Goal: Download file/media

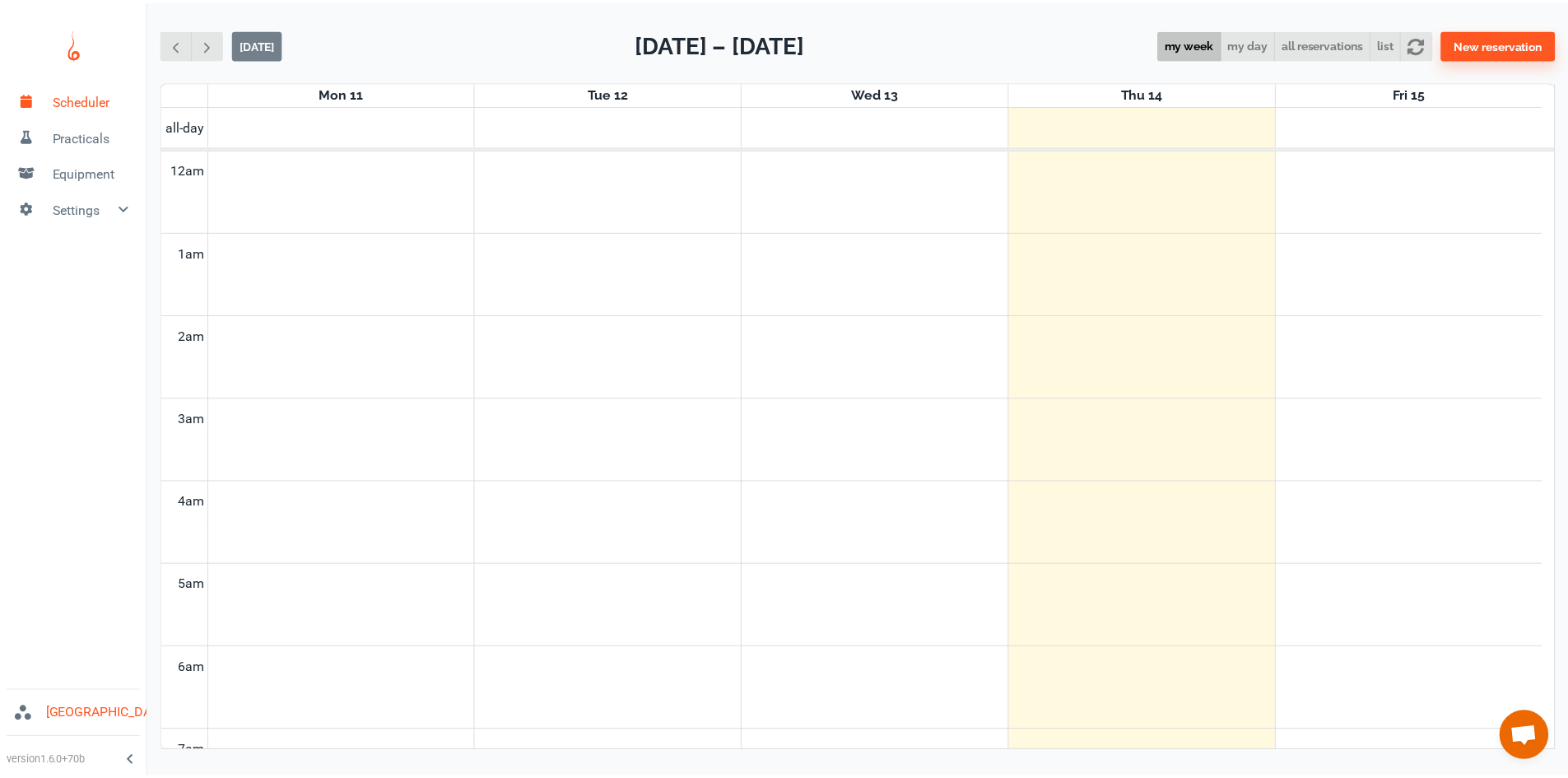
scroll to position [666, 0]
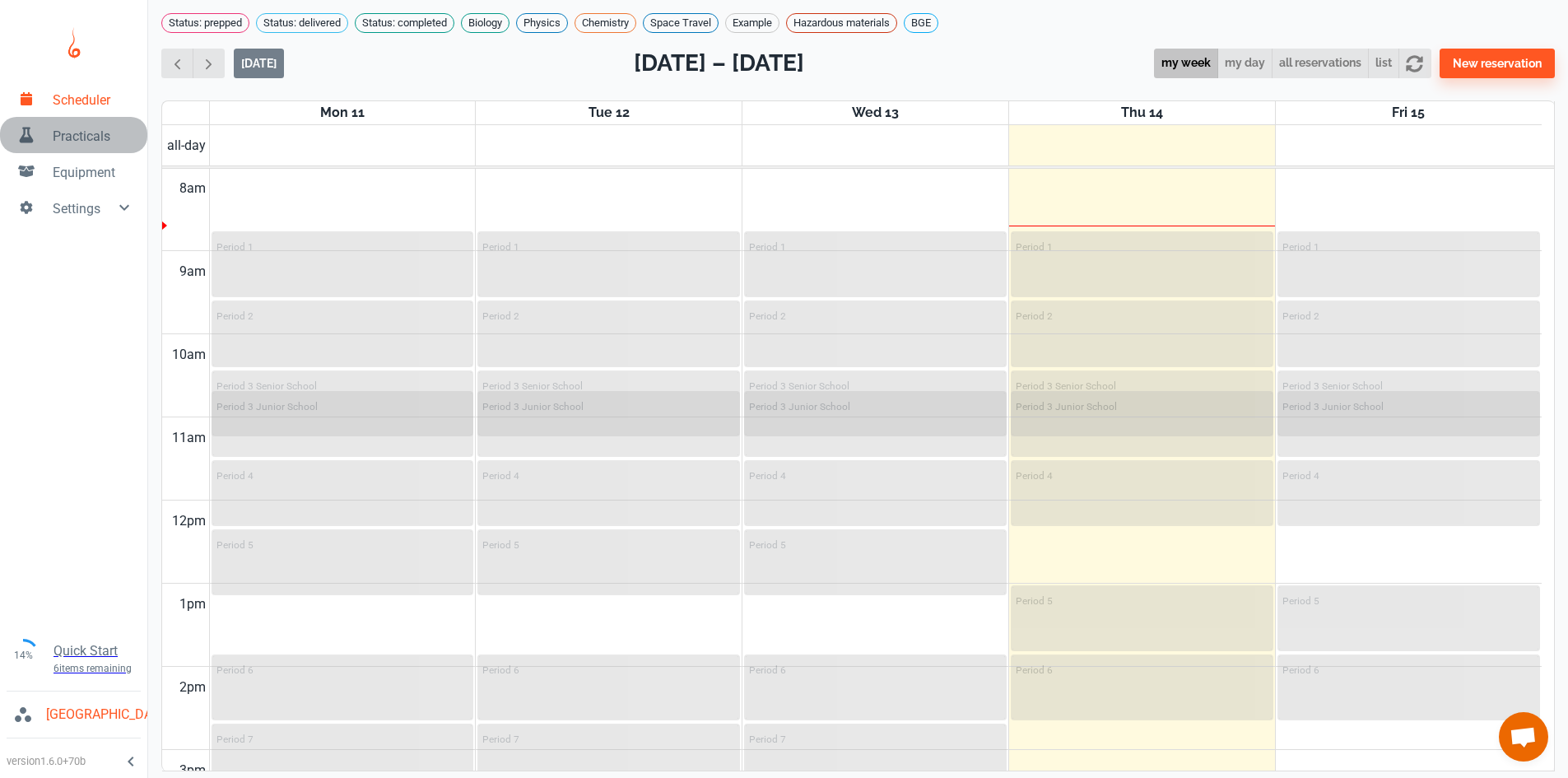
click at [87, 136] on span "Practicals" at bounding box center [93, 137] width 82 height 20
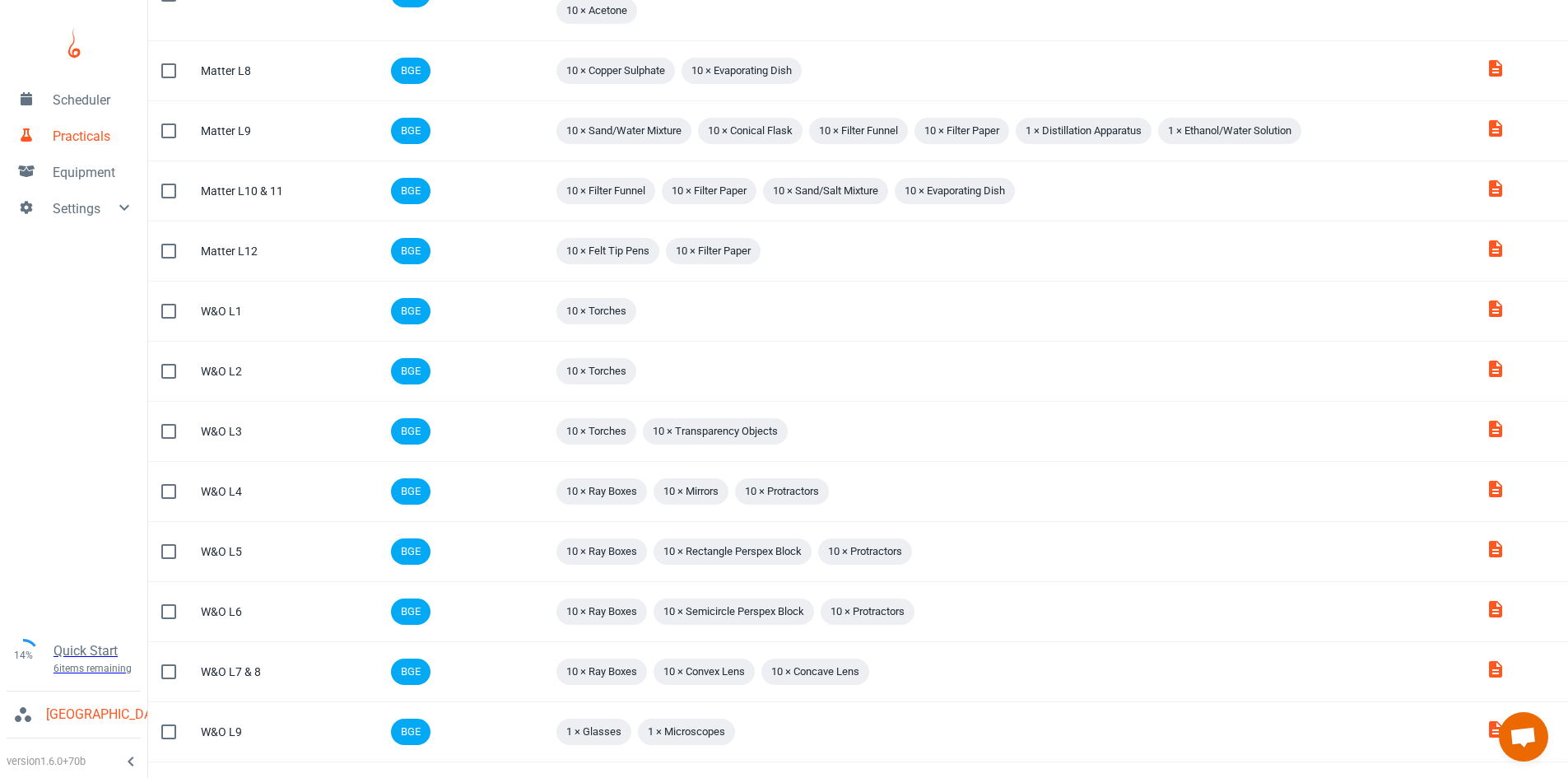
scroll to position [933, 0]
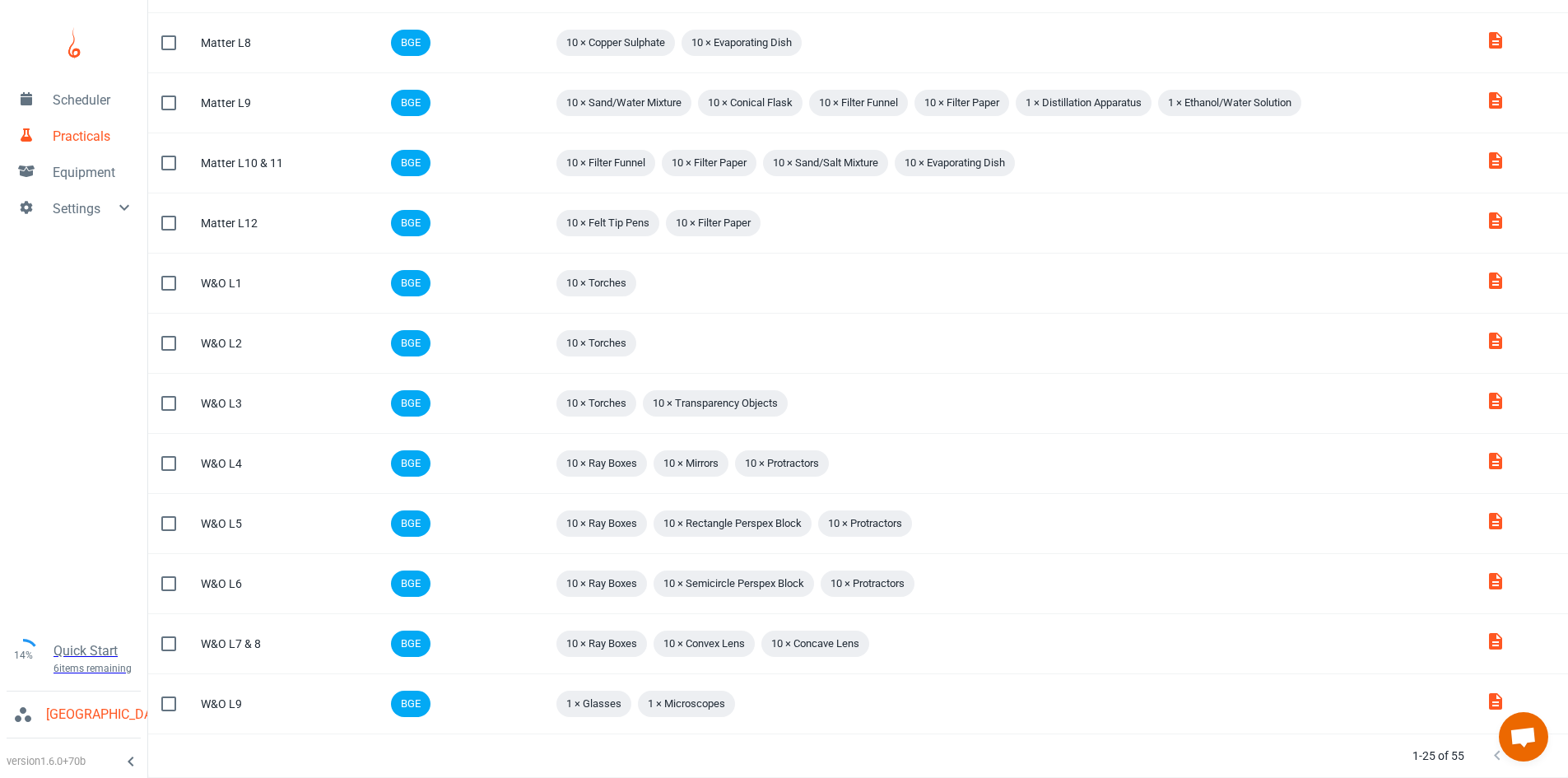
click at [1529, 760] on link "Open chat" at bounding box center [1523, 737] width 49 height 49
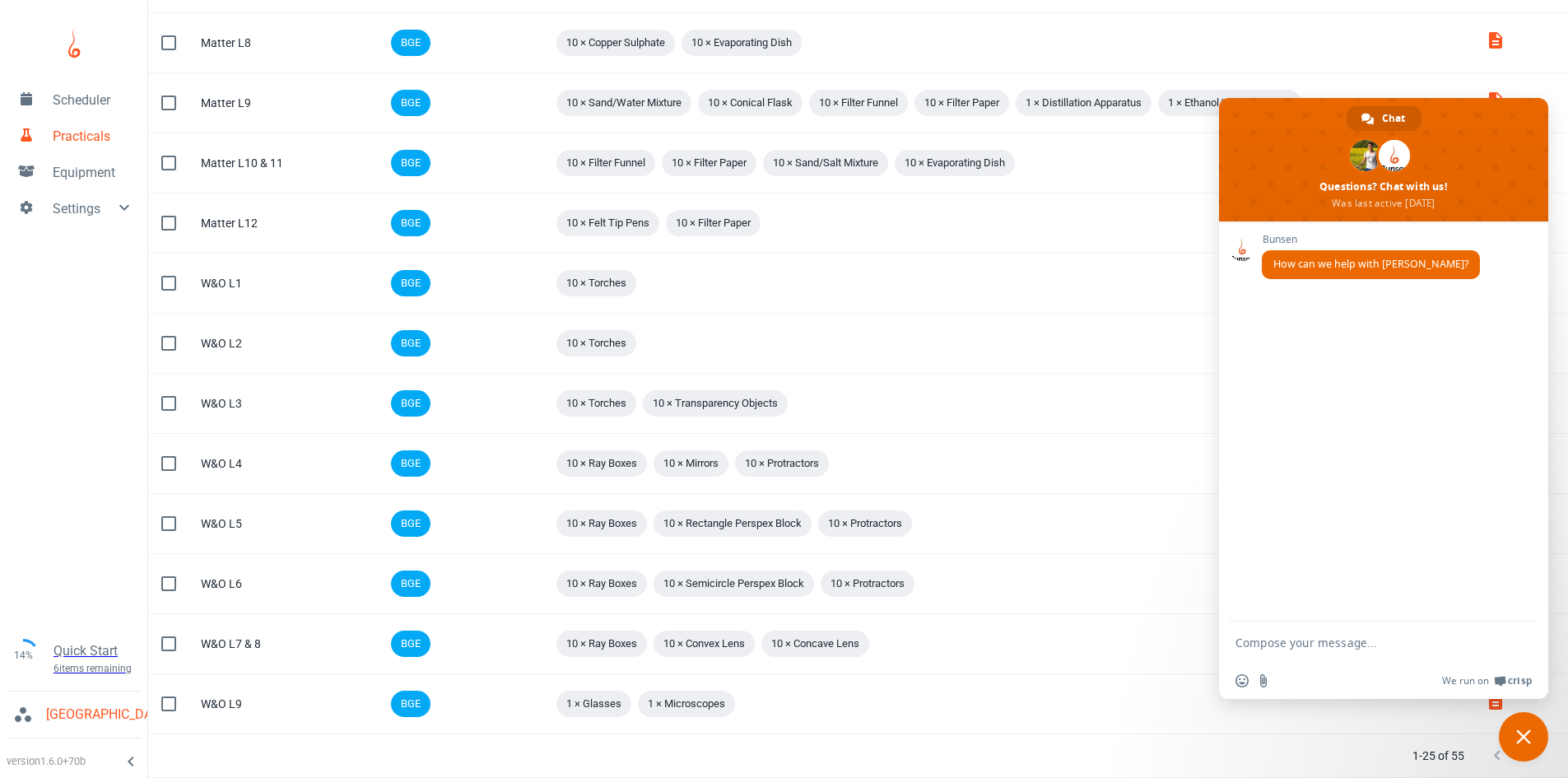
click at [1525, 758] on span "Close chat" at bounding box center [1523, 737] width 49 height 49
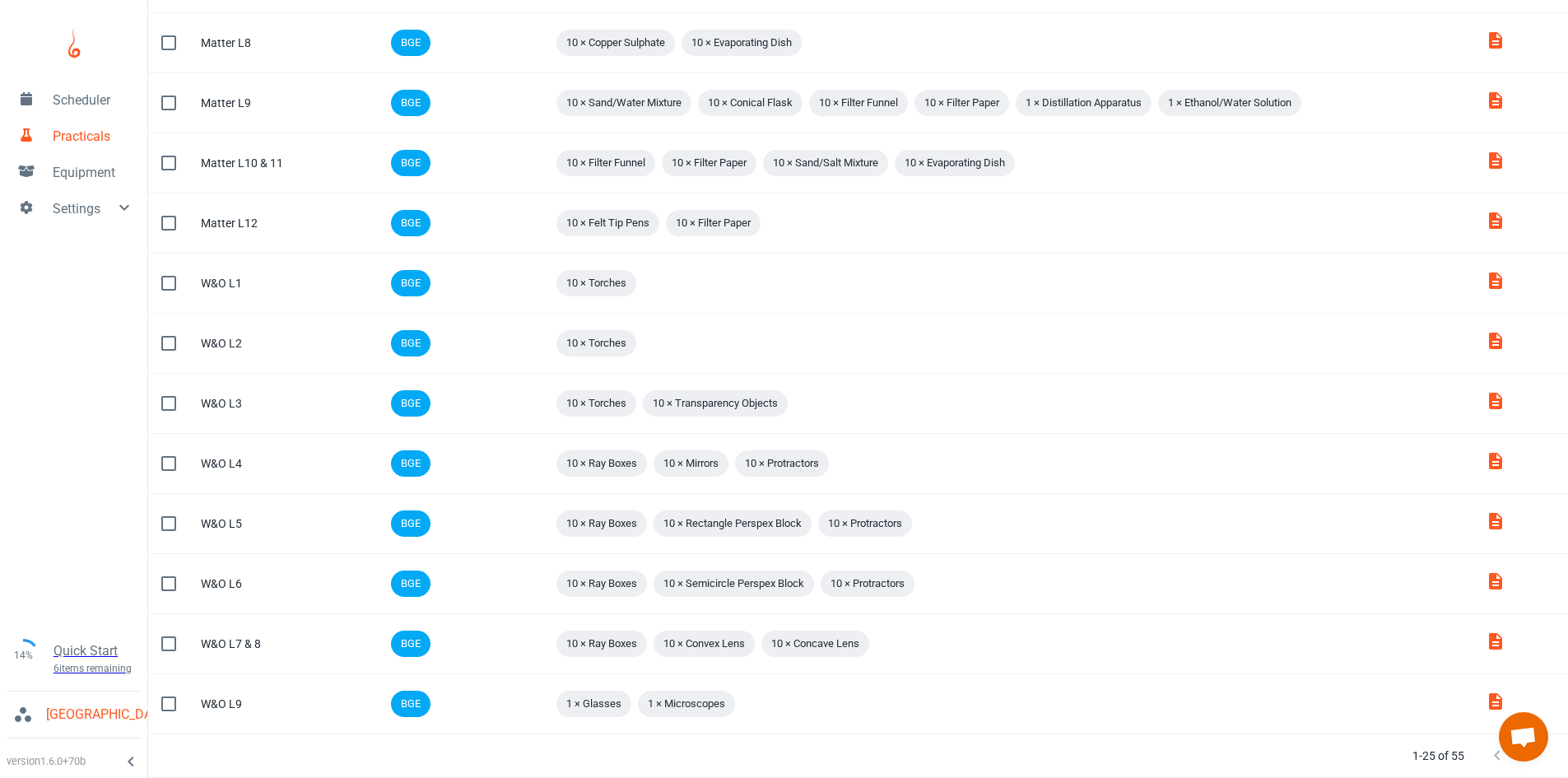
click at [1533, 772] on div "1-25 of 55" at bounding box center [1470, 755] width 155 height 43
click at [1529, 765] on icon "Next Page" at bounding box center [1529, 755] width 20 height 20
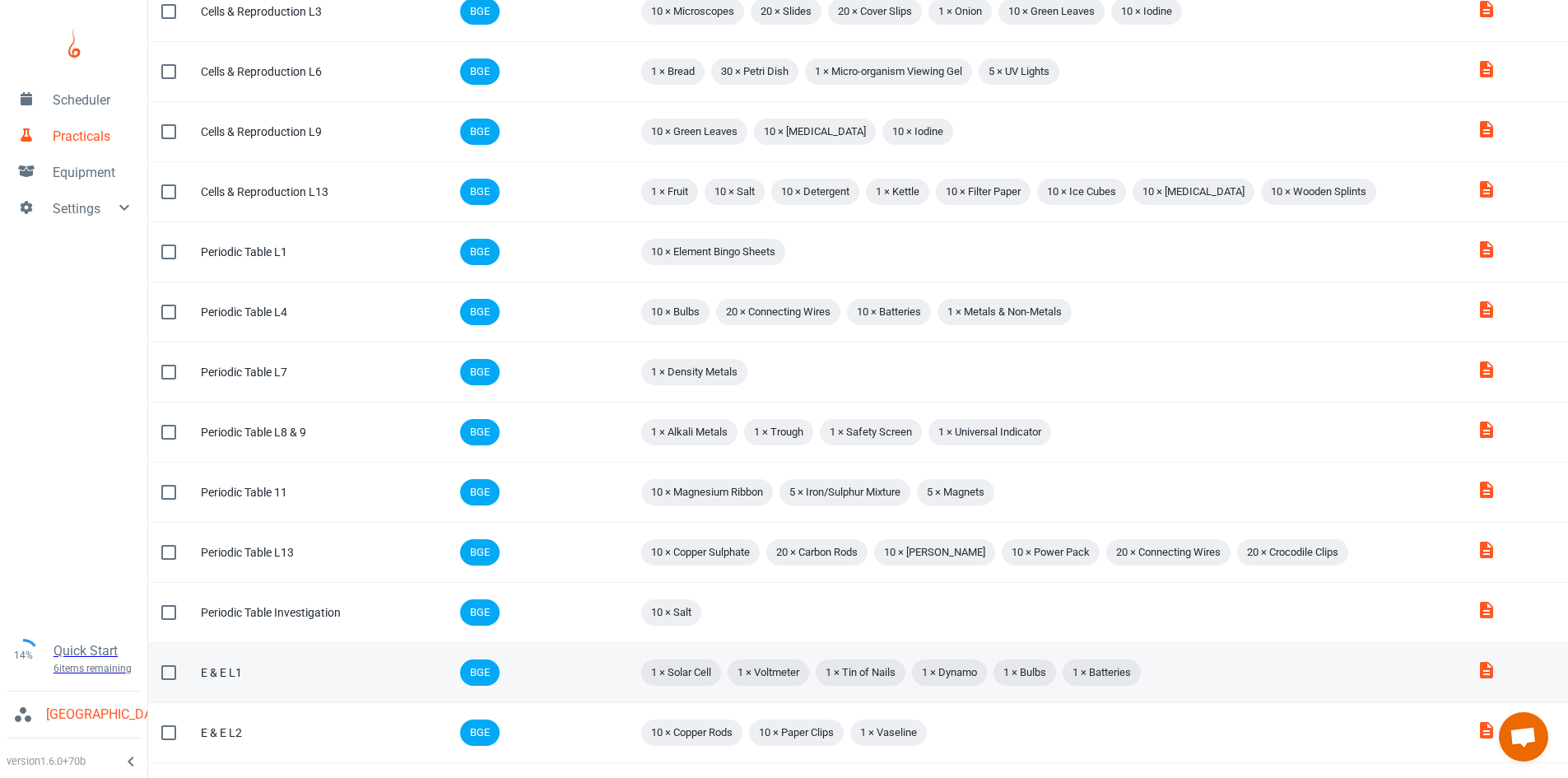
scroll to position [796, 0]
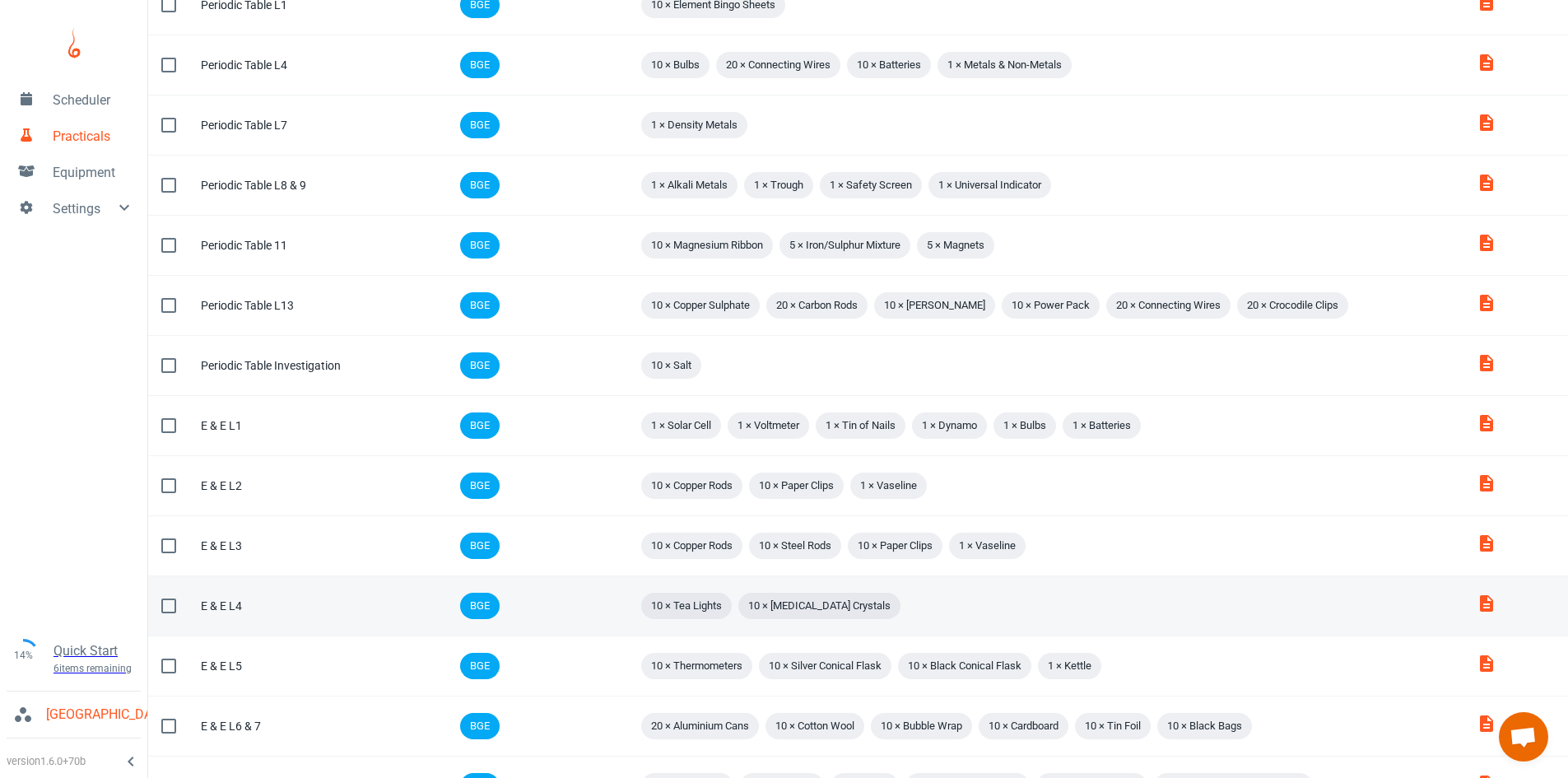
click at [395, 603] on td "Code" at bounding box center [406, 606] width 75 height 61
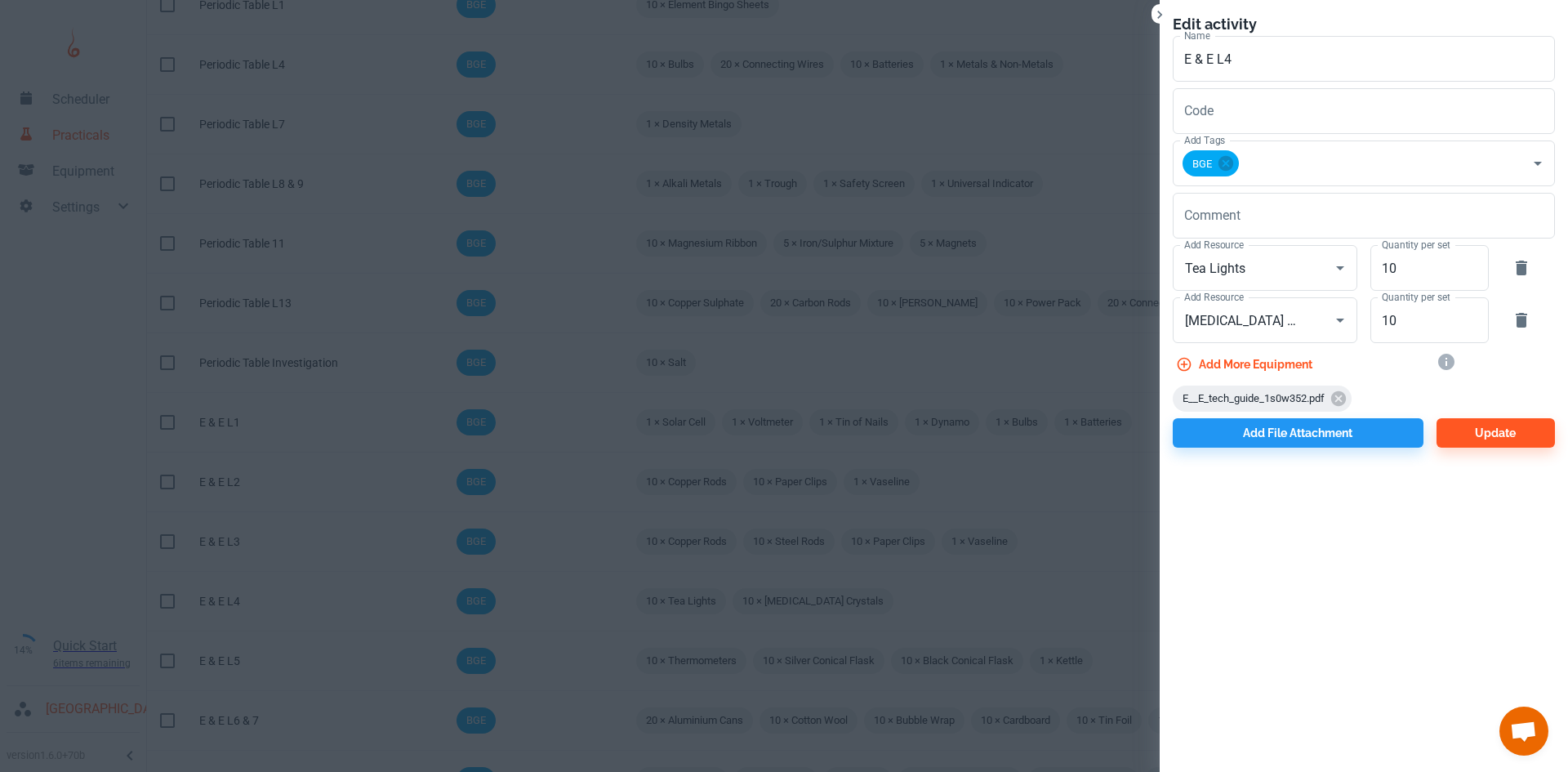
click at [1253, 402] on span "E__E_tech_guide_1s0w352.pdf" at bounding box center [1254, 399] width 162 height 17
click at [1268, 395] on span "E__E_tech_guide_1s0w352.pdf" at bounding box center [1254, 399] width 162 height 17
click at [1215, 401] on span "E__E_tech_guide_1s0w352.pdf" at bounding box center [1254, 399] width 162 height 17
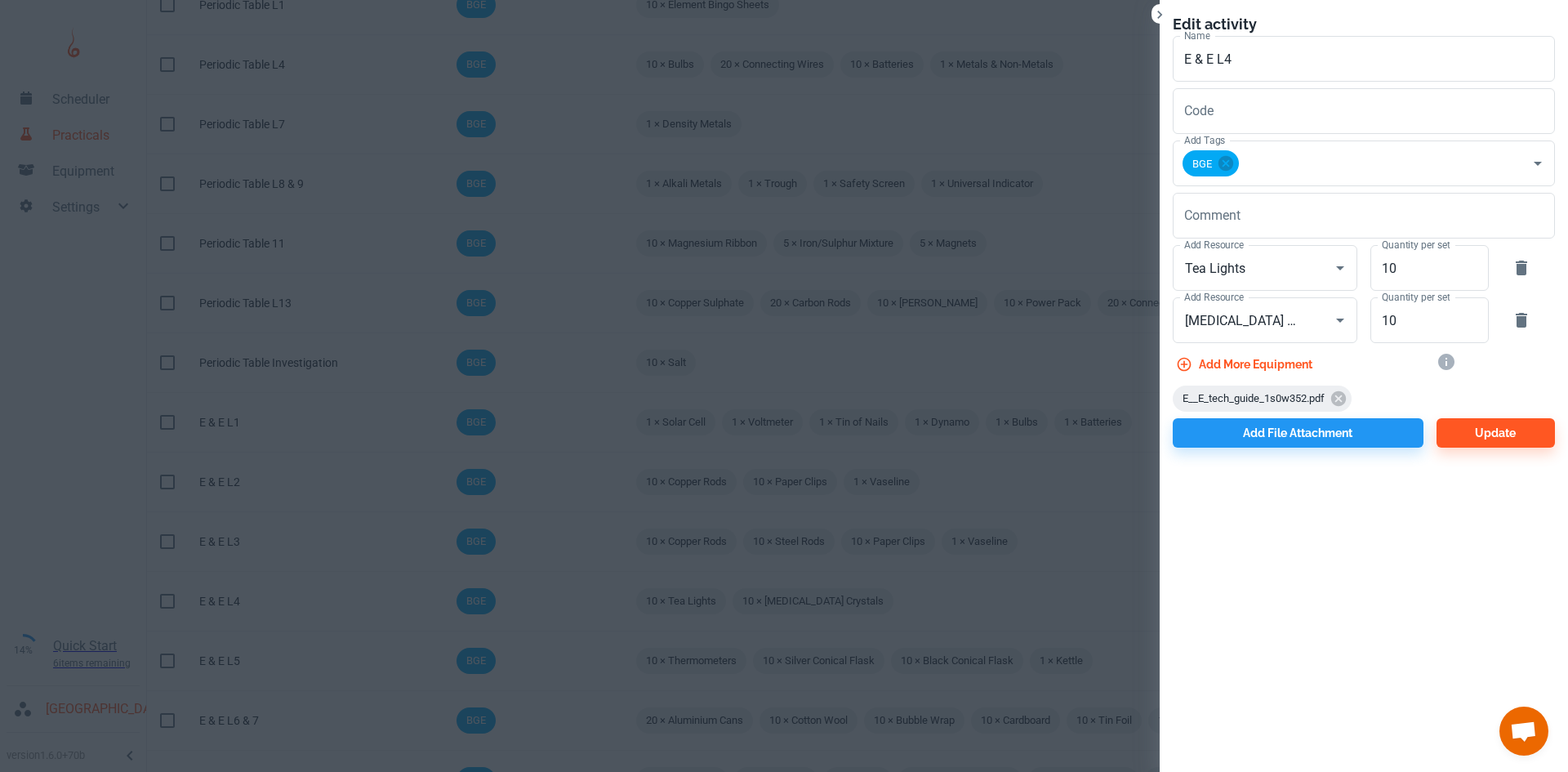
click at [1216, 401] on span "E__E_tech_guide_1s0w352.pdf" at bounding box center [1254, 399] width 162 height 17
click at [1155, 14] on icon "Close" at bounding box center [1159, 15] width 17 height 17
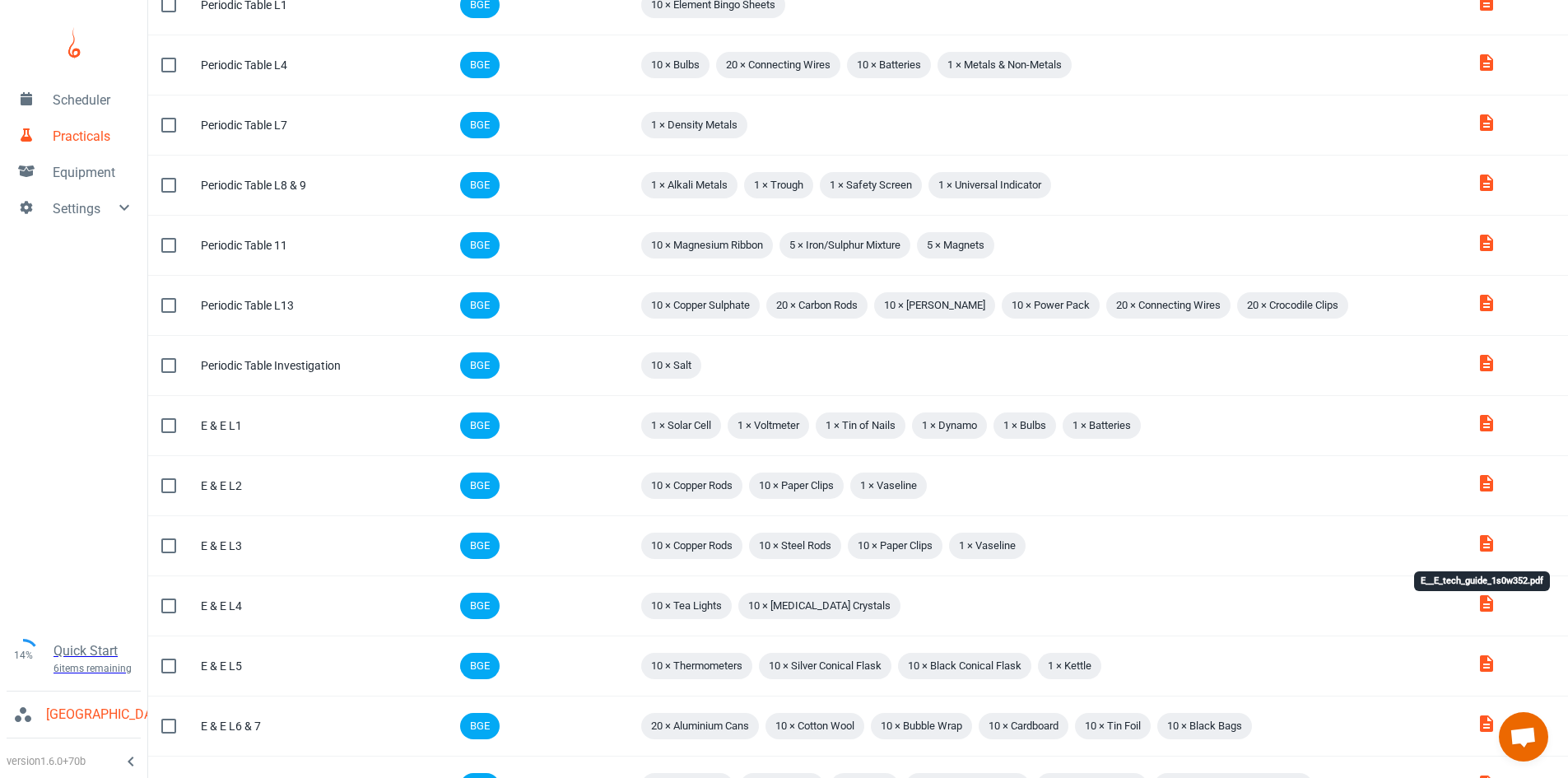
click at [1481, 602] on div "E__E_tech_guide_1s0w352.pdf" at bounding box center [1481, 586] width 139 height 33
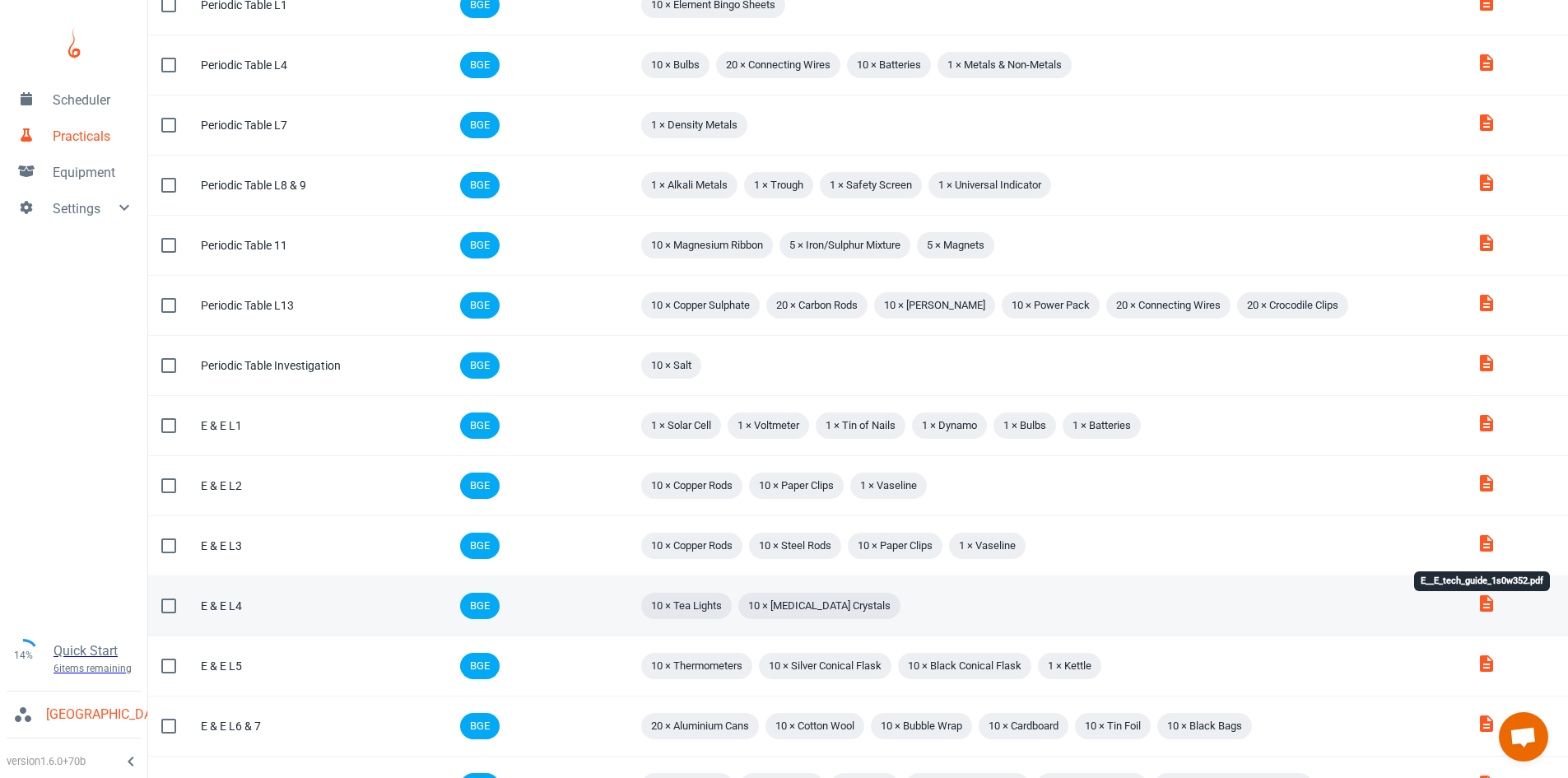
click at [1479, 607] on icon "E__E_tech_guide_1s0w352.pdf" at bounding box center [1486, 603] width 13 height 17
